Goal: Navigation & Orientation: Find specific page/section

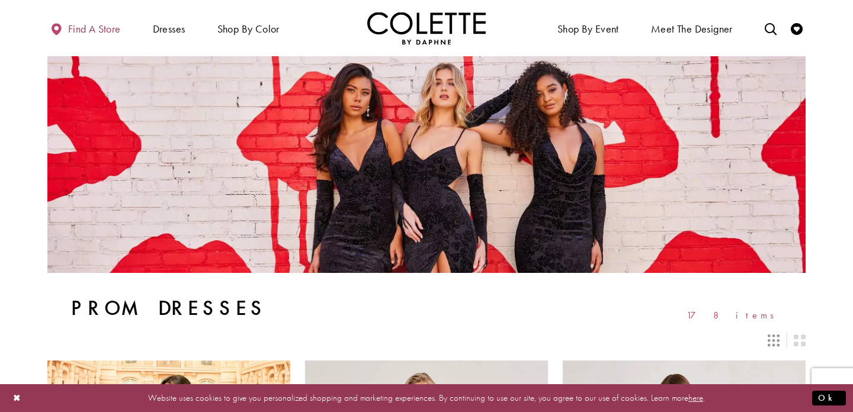
click at [94, 29] on span "Find a store" at bounding box center [94, 29] width 53 height 12
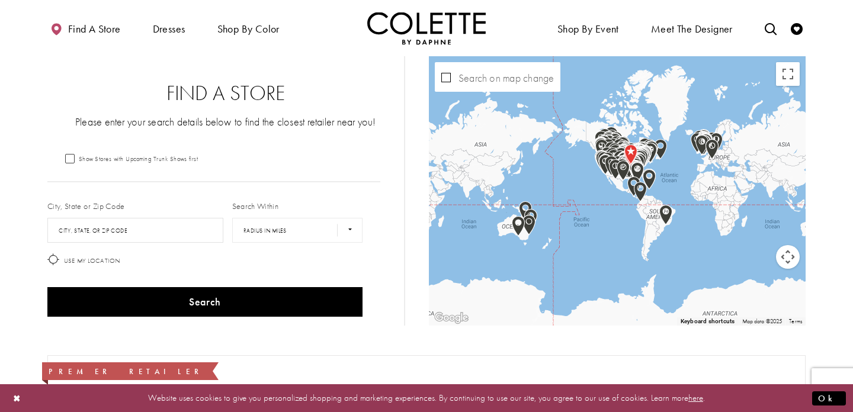
click at [53, 259] on icon at bounding box center [53, 259] width 12 height 12
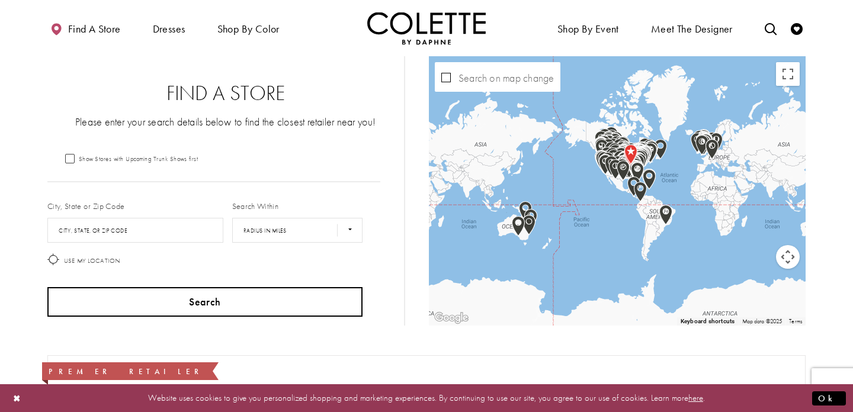
click at [205, 306] on button "Search" at bounding box center [204, 302] width 315 height 30
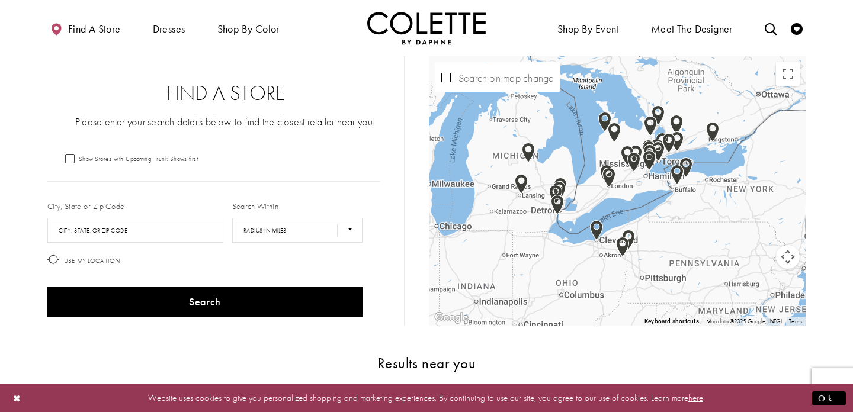
click at [586, 156] on div "Map with store locations" at bounding box center [617, 190] width 377 height 269
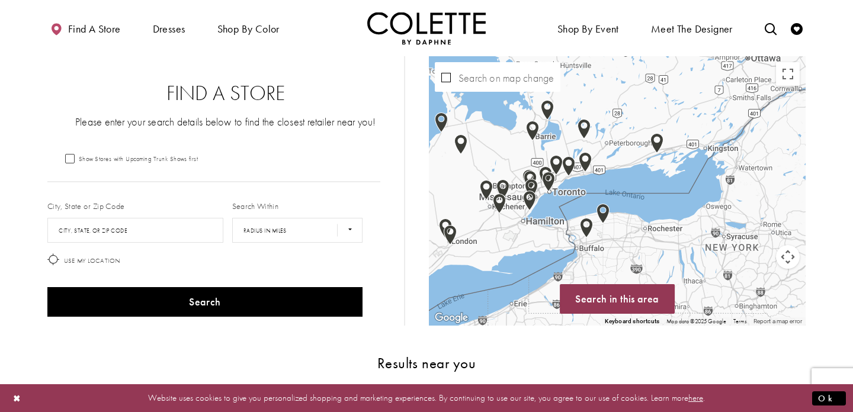
drag, startPoint x: 606, startPoint y: 147, endPoint x: 421, endPoint y: 172, distance: 186.5
click at [422, 172] on div "← Move left → Move right ↑ Move up ↓ Move down + Zoom in - Zoom out Home Jump l…" at bounding box center [605, 190] width 402 height 269
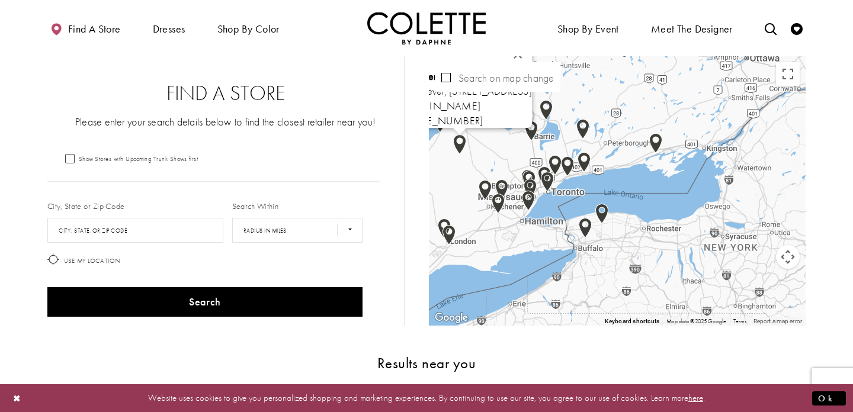
click at [460, 141] on img "Map with store locations" at bounding box center [459, 144] width 13 height 20
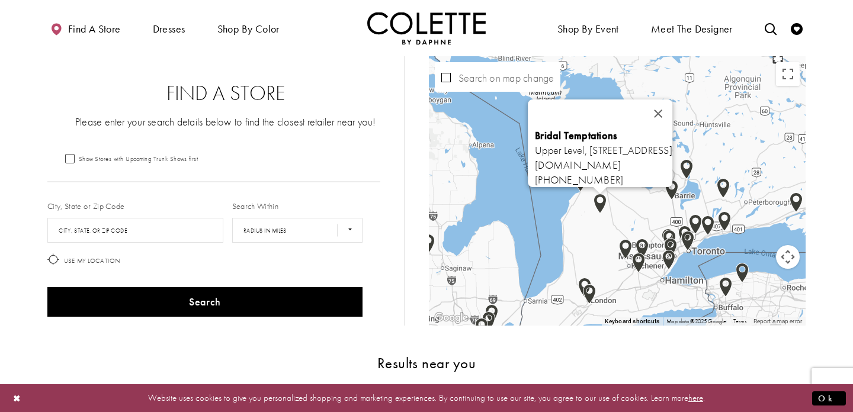
click at [549, 220] on div "Bridal Temptations Upper Level, [STREET_ADDRESS] [DOMAIN_NAME] [PHONE_NUMBER]" at bounding box center [617, 190] width 377 height 269
click at [672, 108] on button "Close" at bounding box center [658, 113] width 28 height 28
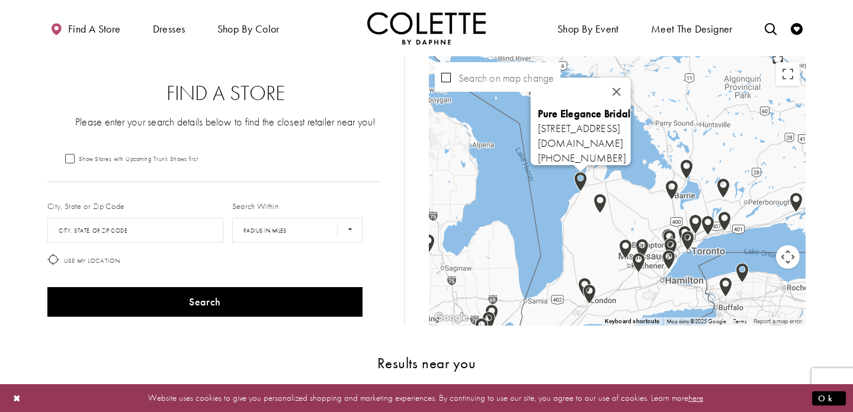
click at [580, 178] on img "Map with store locations" at bounding box center [580, 182] width 13 height 20
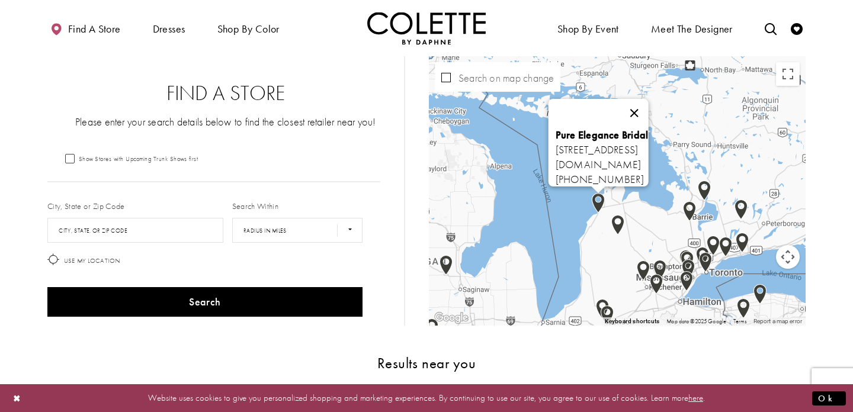
click at [648, 106] on button "Close" at bounding box center [633, 113] width 28 height 28
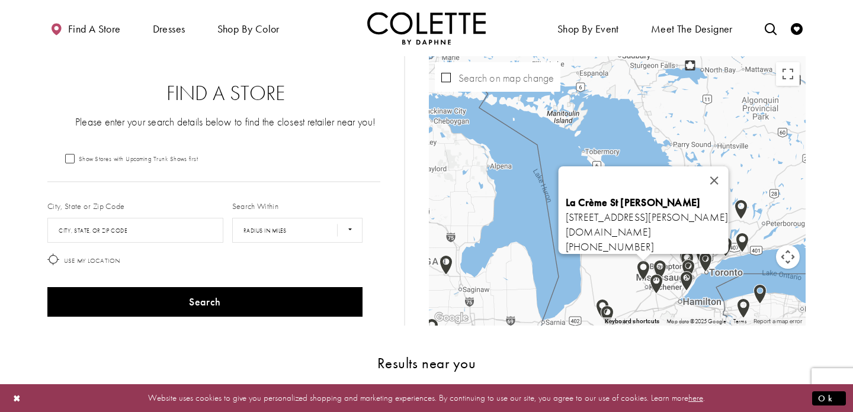
click at [642, 267] on img "Map with store locations" at bounding box center [643, 271] width 13 height 20
click at [728, 174] on button "Close" at bounding box center [713, 180] width 28 height 28
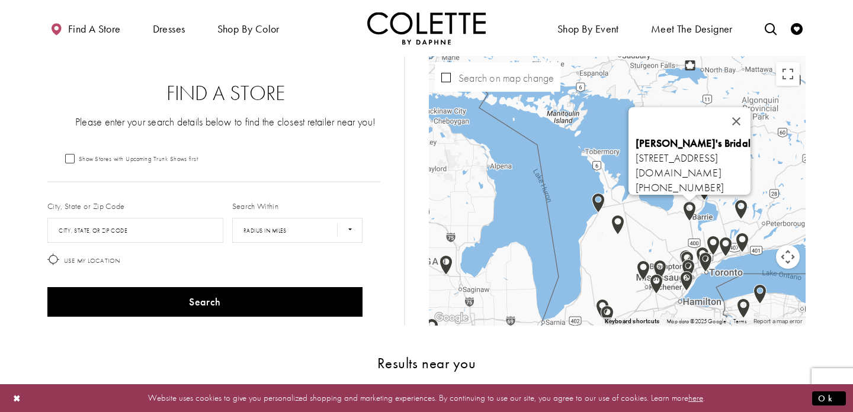
click at [690, 210] on img "Map with store locations" at bounding box center [689, 211] width 13 height 20
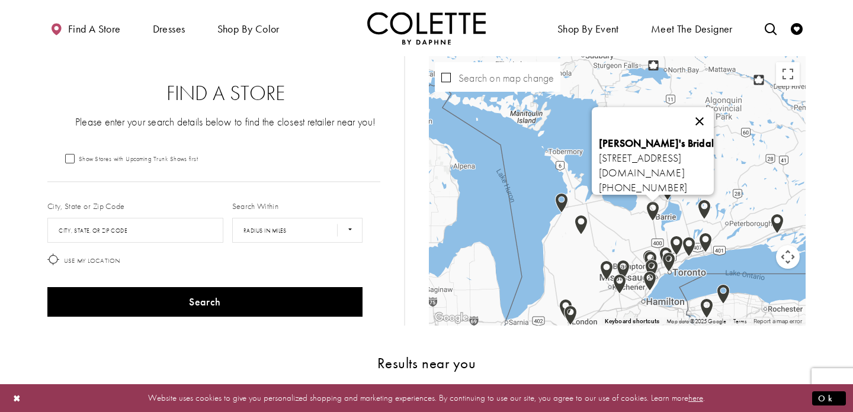
click at [714, 115] on button "Close" at bounding box center [699, 121] width 28 height 28
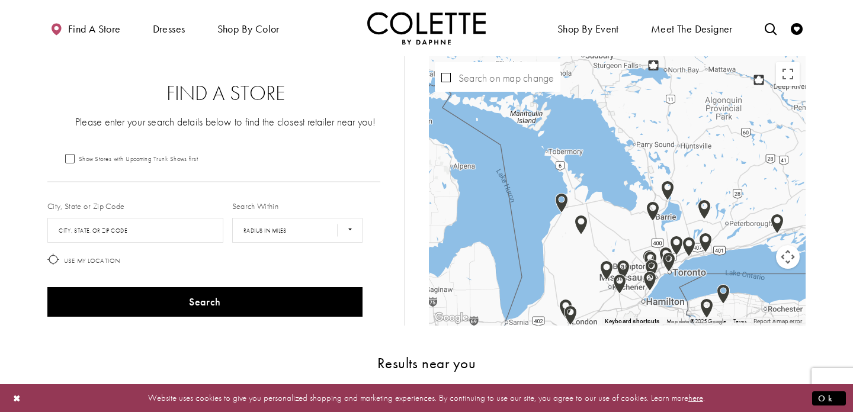
click at [669, 188] on img "Map with store locations" at bounding box center [667, 191] width 13 height 20
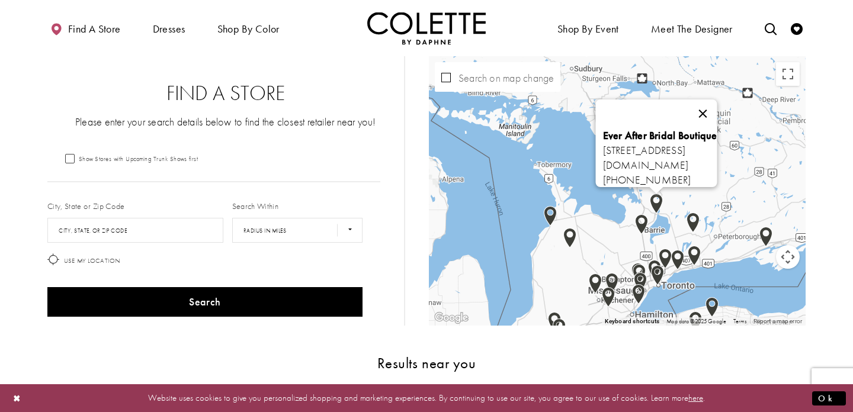
click at [717, 107] on button "Close" at bounding box center [702, 113] width 28 height 28
